Goal: Task Accomplishment & Management: Manage account settings

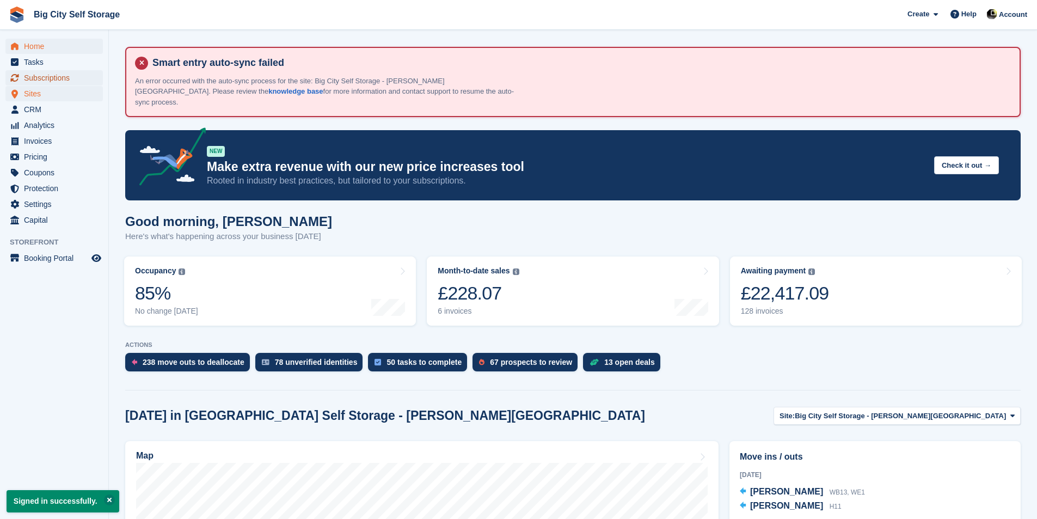
click at [39, 84] on span "Subscriptions" at bounding box center [56, 77] width 65 height 15
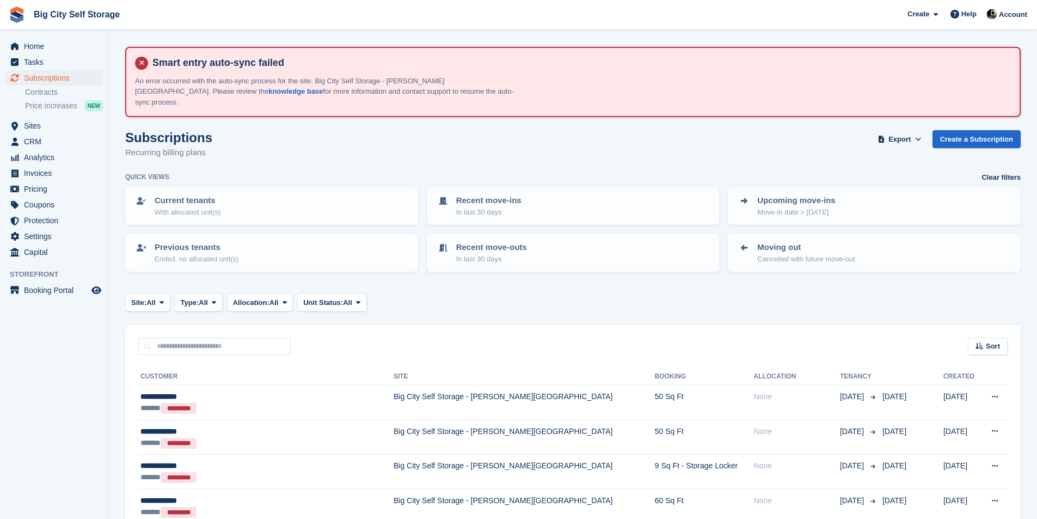
click at [237, 324] on div "Sort Sort by Customer name Date created Move in date Move out date Created (old…" at bounding box center [572, 339] width 895 height 31
click at [256, 325] on div "Sort Sort by Customer name Date created Move in date Move out date Created (old…" at bounding box center [572, 339] width 895 height 31
click at [258, 337] on input "text" at bounding box center [214, 346] width 152 height 18
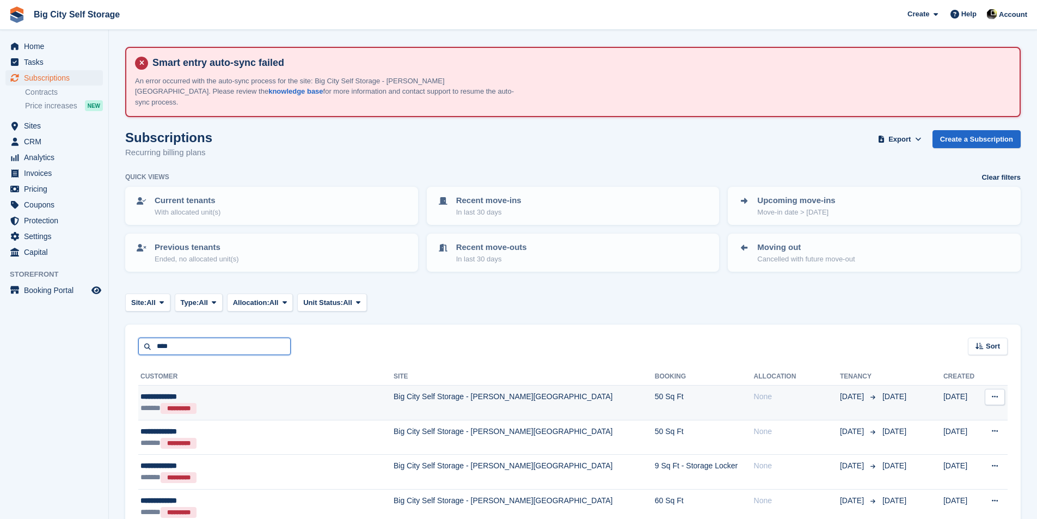
type input "****"
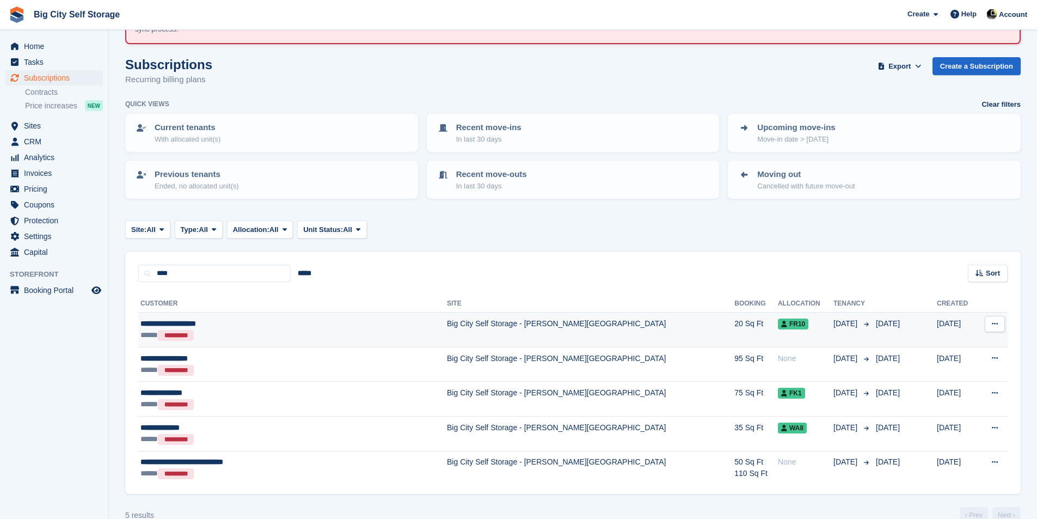
scroll to position [83, 0]
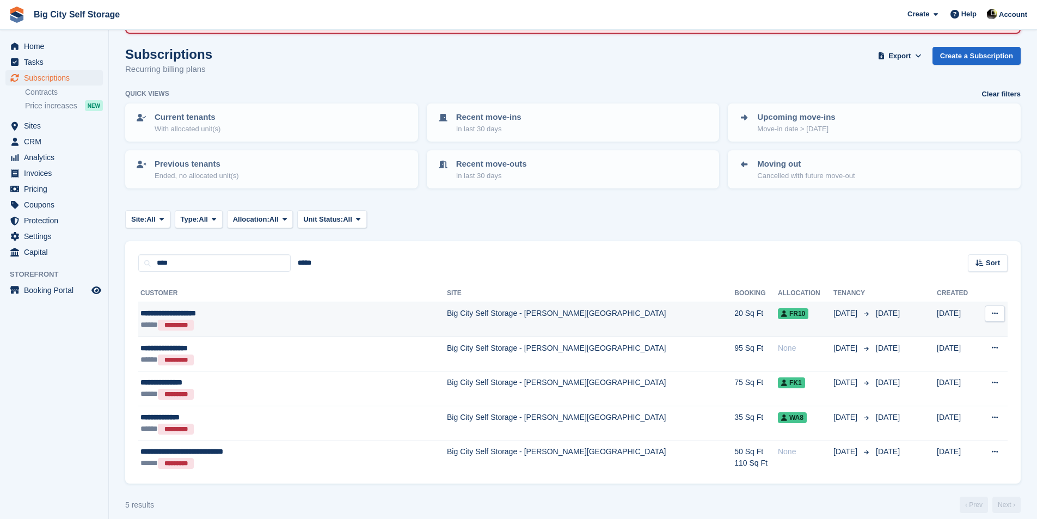
click at [303, 307] on div "**********" at bounding box center [256, 312] width 233 height 11
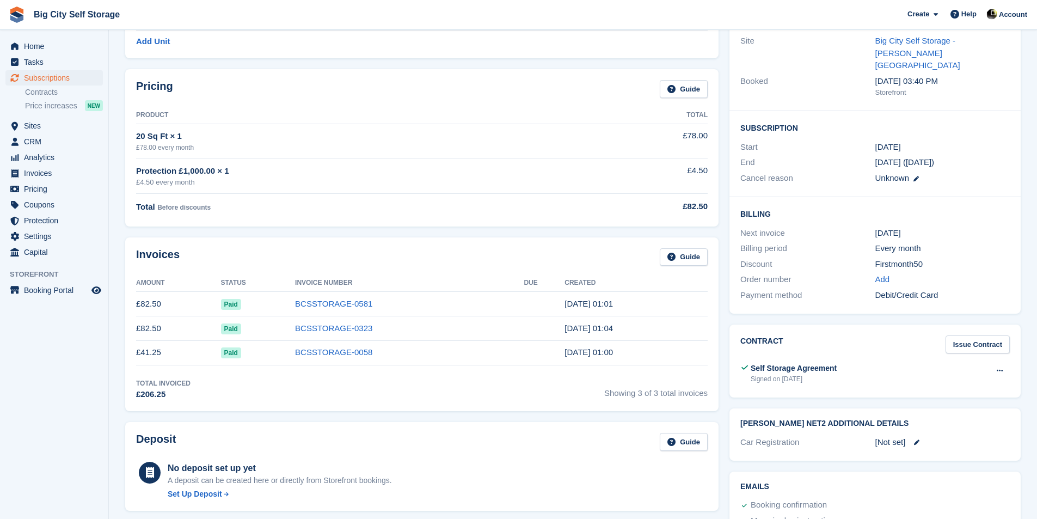
scroll to position [218, 0]
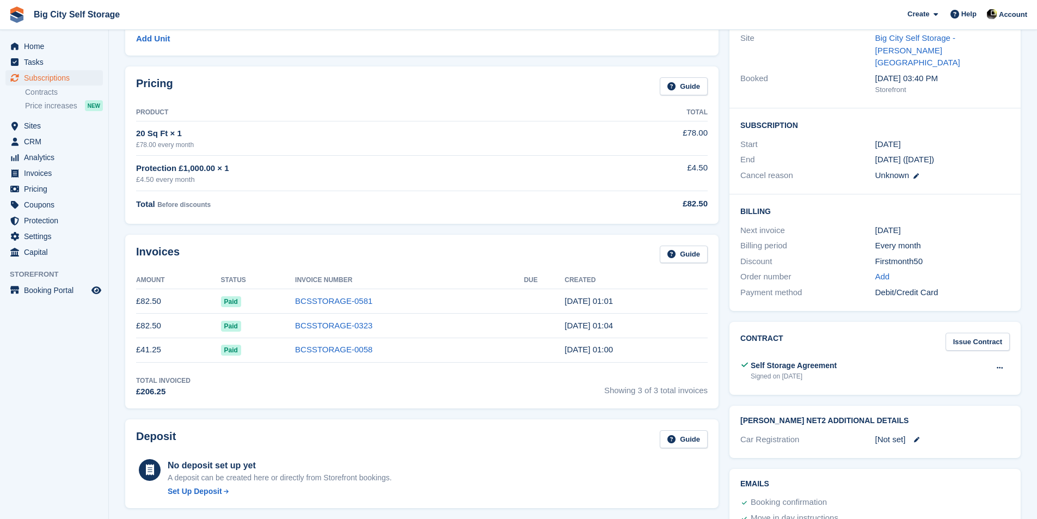
click at [564, 296] on time "25 Jul, 01:01" at bounding box center [588, 300] width 48 height 9
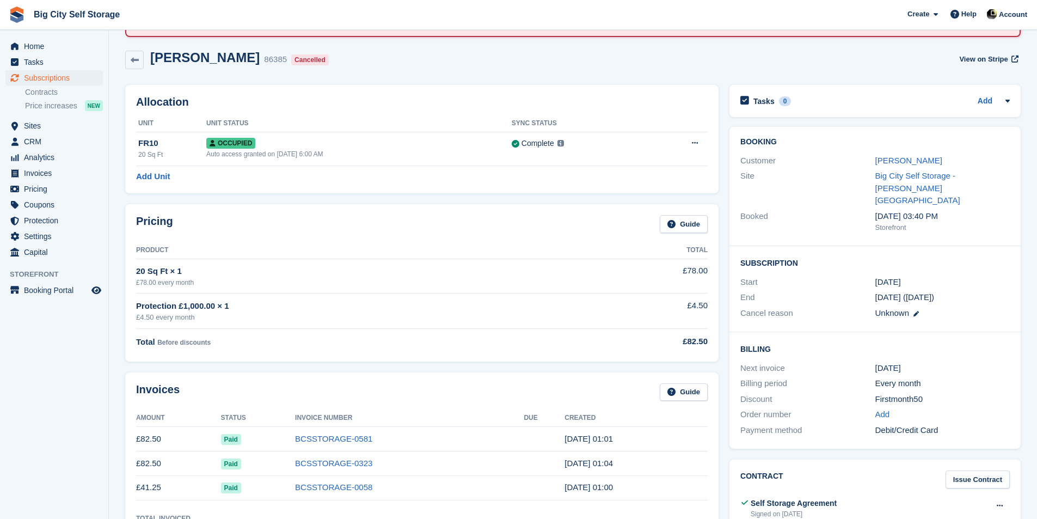
scroll to position [0, 0]
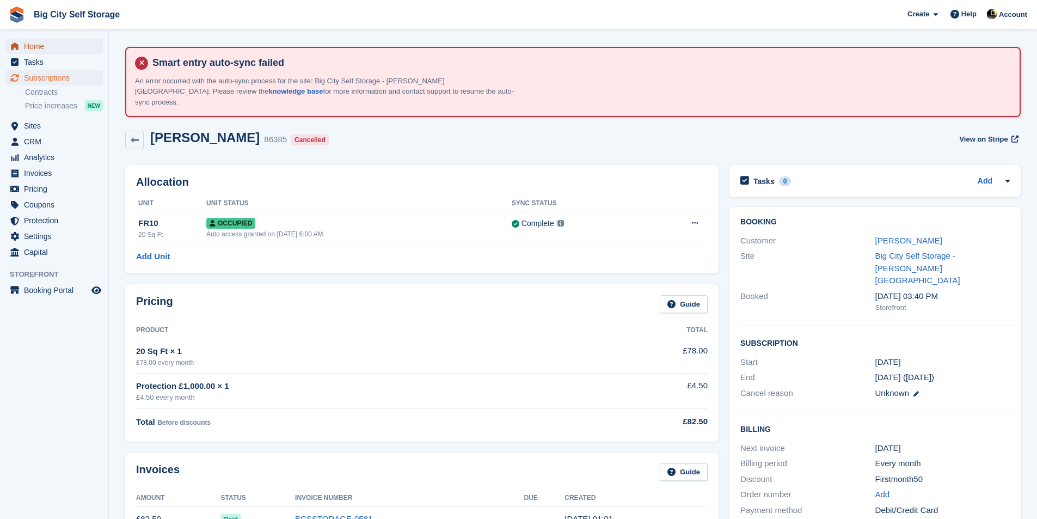
click at [70, 41] on span "Home" at bounding box center [56, 46] width 65 height 15
